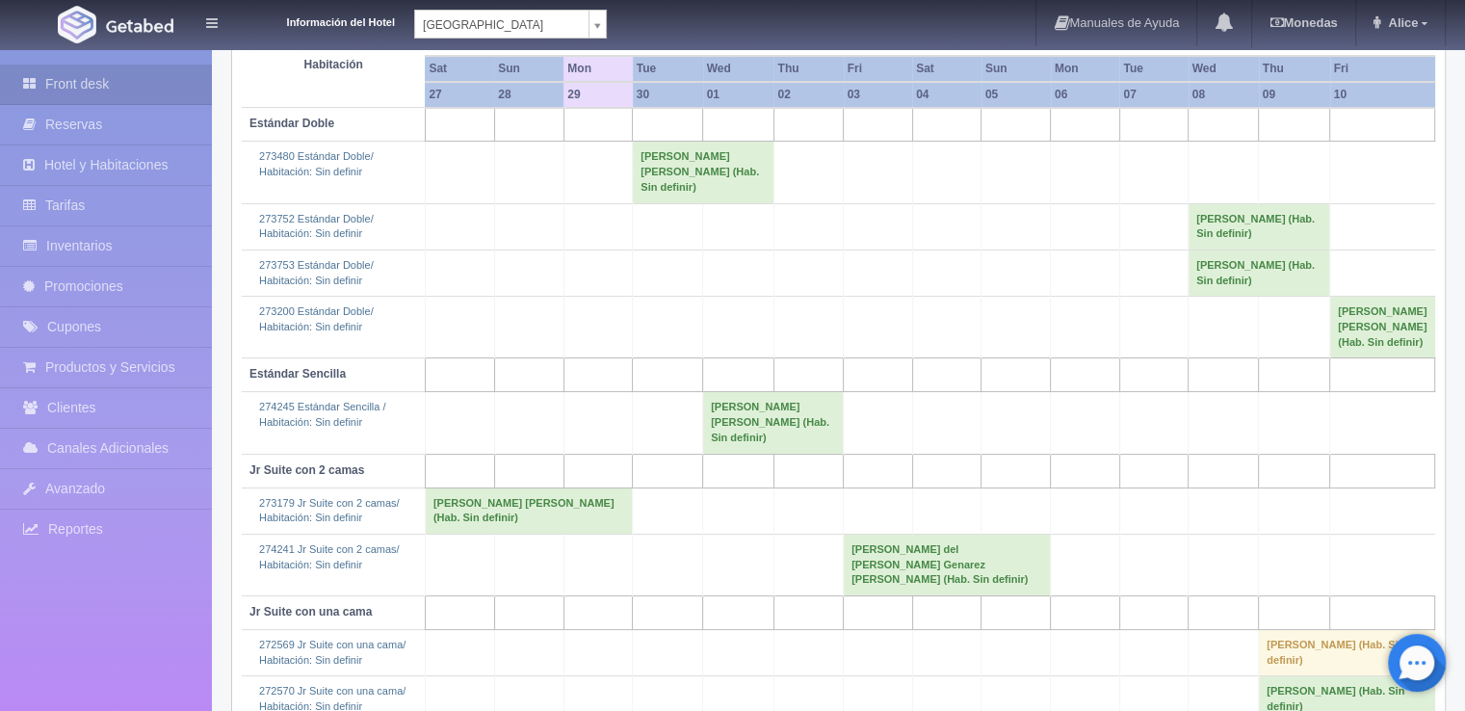
scroll to position [186, 0]
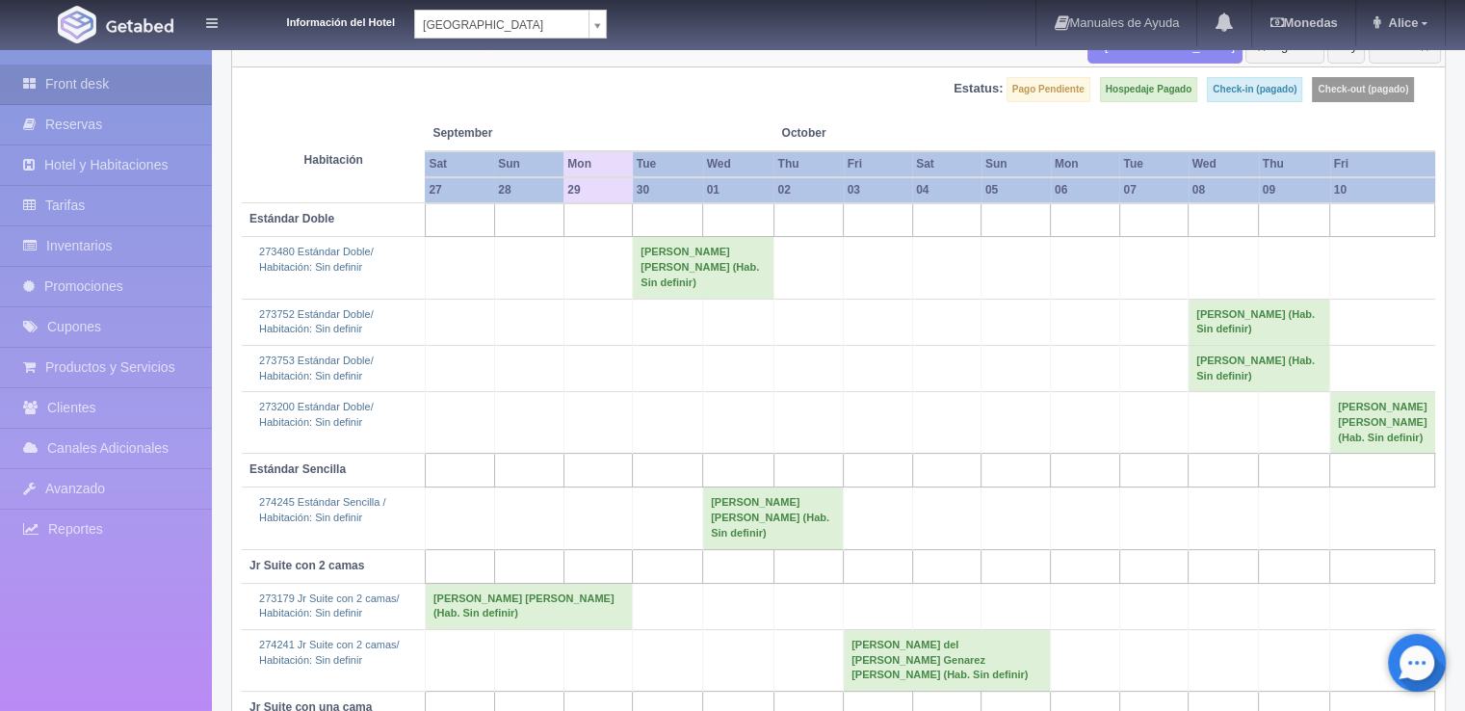
click at [578, 28] on body "Información del Hotel [GEOGRAPHIC_DATA] Campeche [GEOGRAPHIC_DATA] Campeche [GE…" at bounding box center [732, 381] width 1465 height 1039
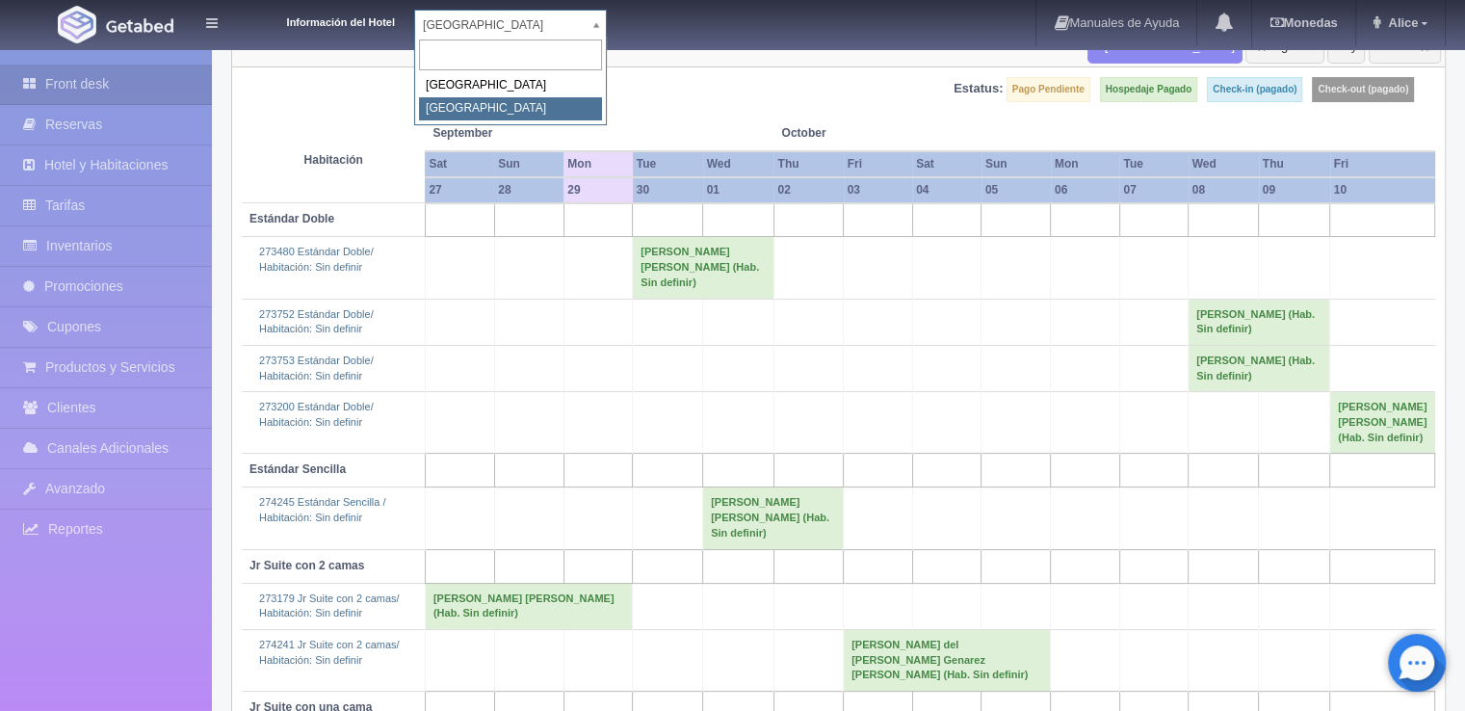
select select "375"
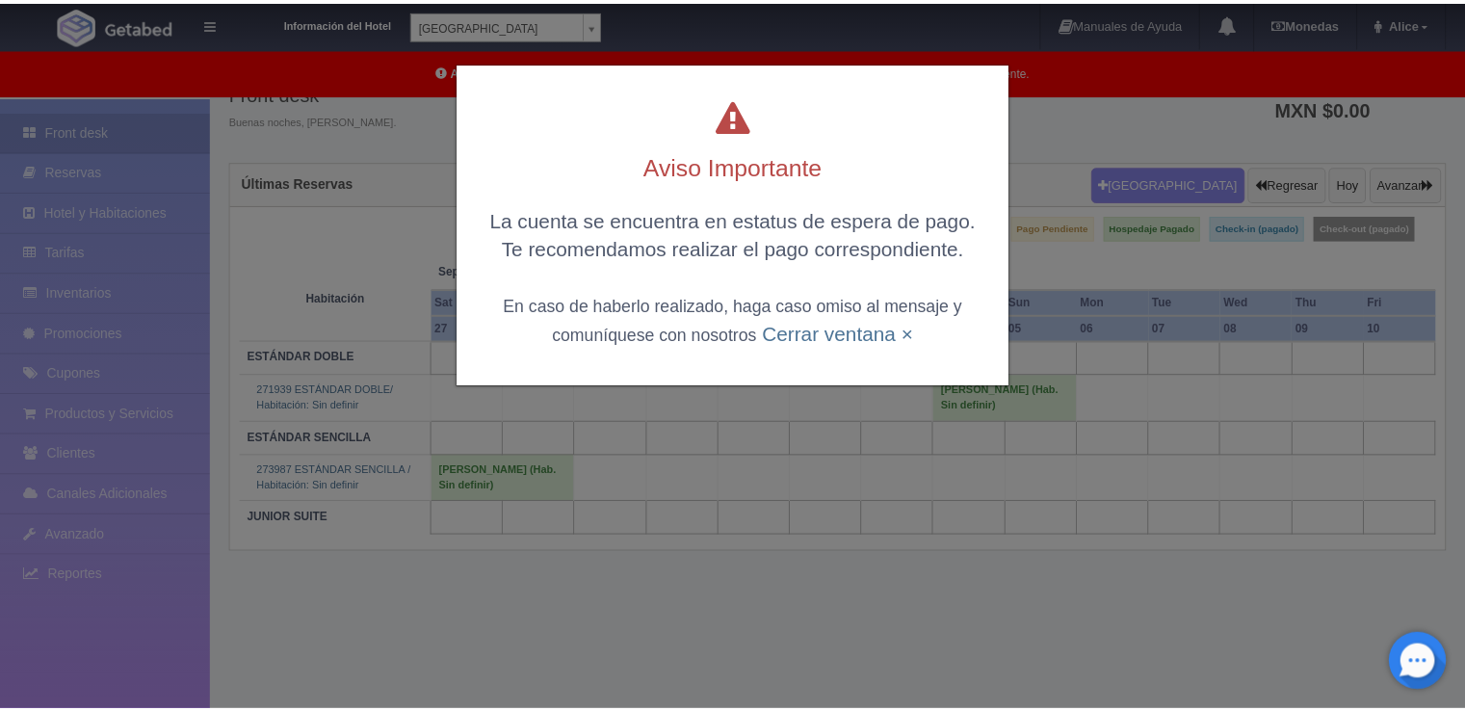
scroll to position [96, 0]
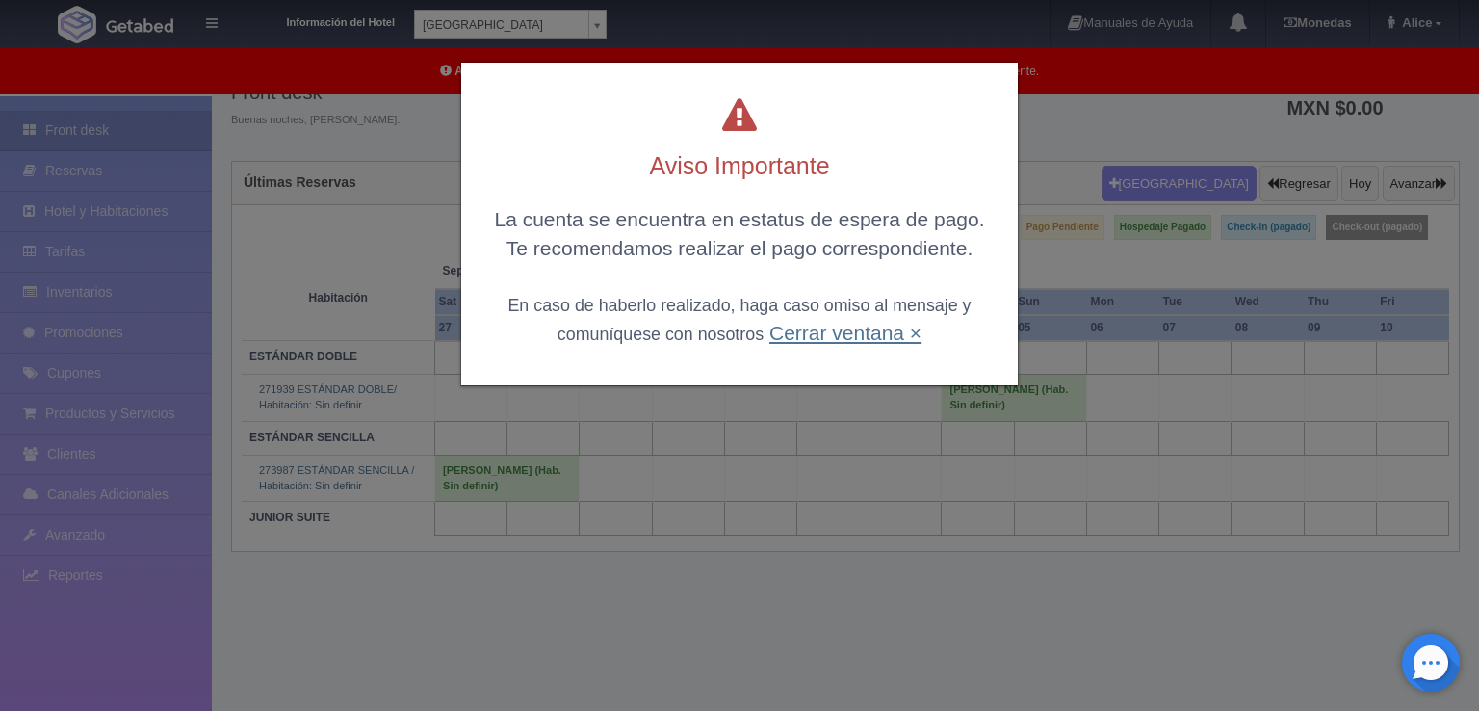
click at [884, 326] on link "Cerrar ventana ×" at bounding box center [845, 333] width 152 height 22
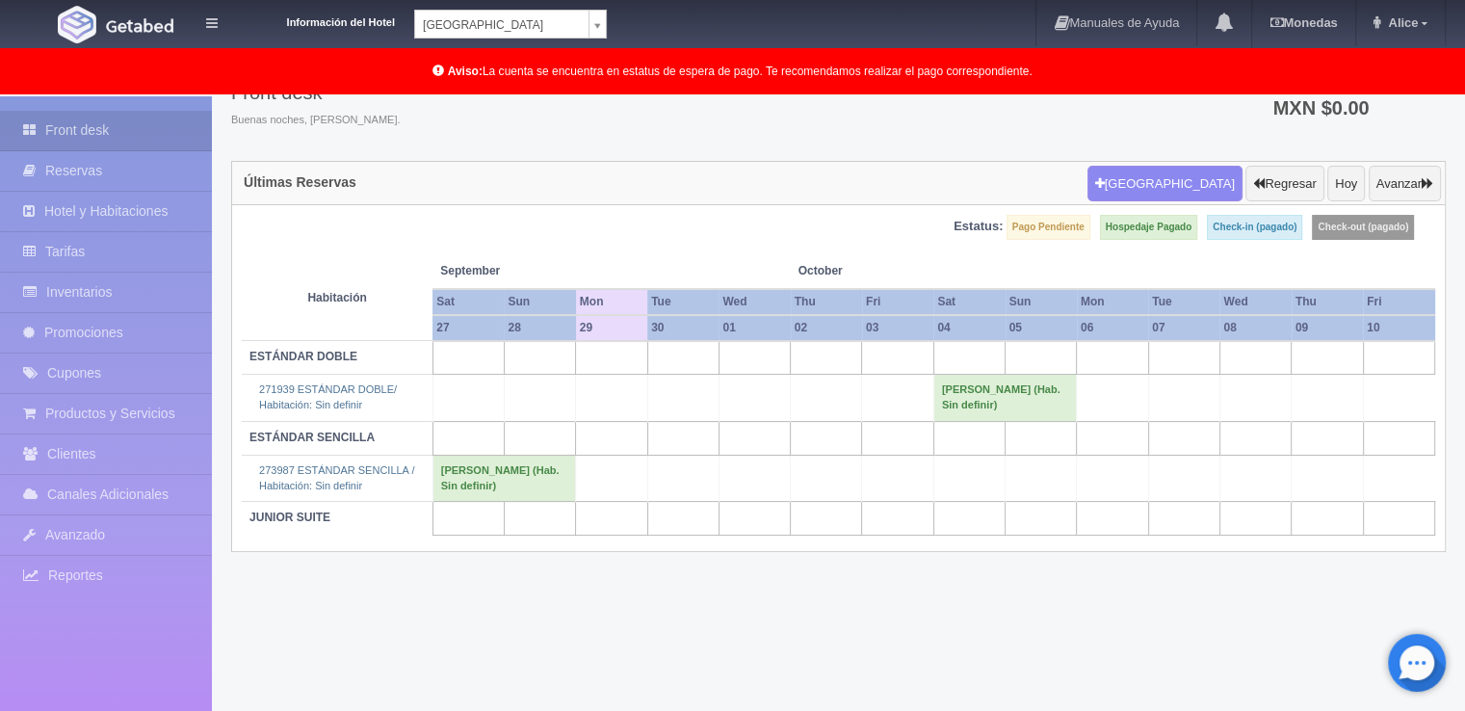
click at [576, 18] on body "Información del Hotel Hotel Plaza Colonial Hotel Plaza Campeche Hotel Plaza Col…" at bounding box center [732, 356] width 1465 height 713
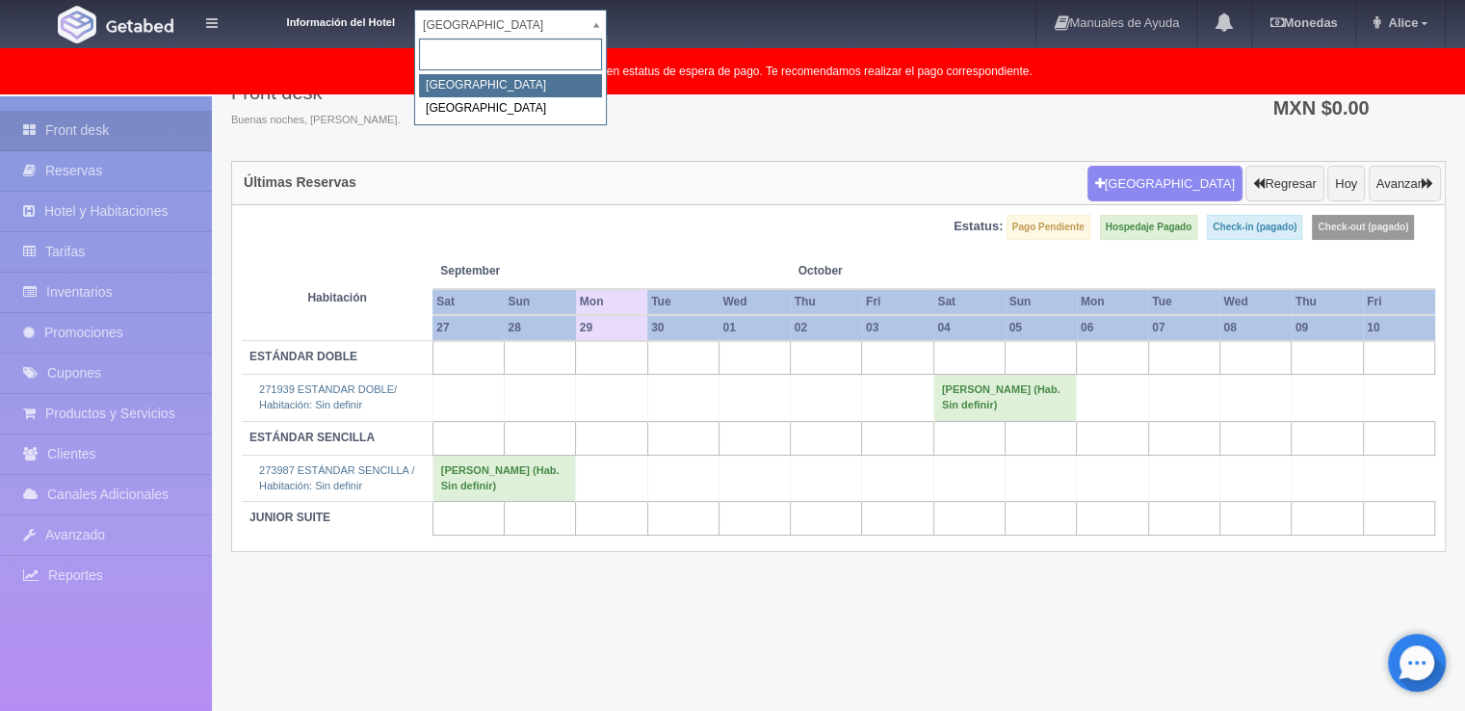
drag, startPoint x: 476, startPoint y: 86, endPoint x: 579, endPoint y: 16, distance: 124.2
select select "342"
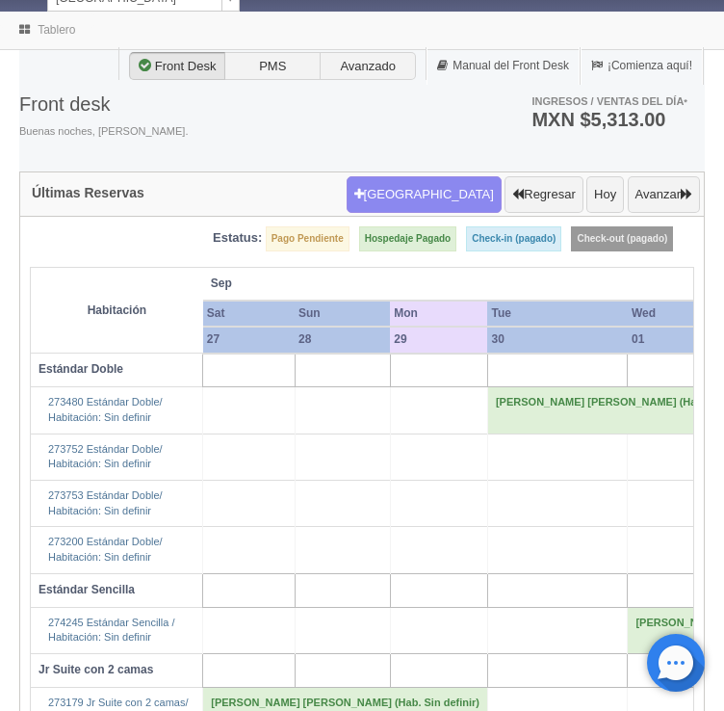
scroll to position [48, 0]
